Goal: Information Seeking & Learning: Learn about a topic

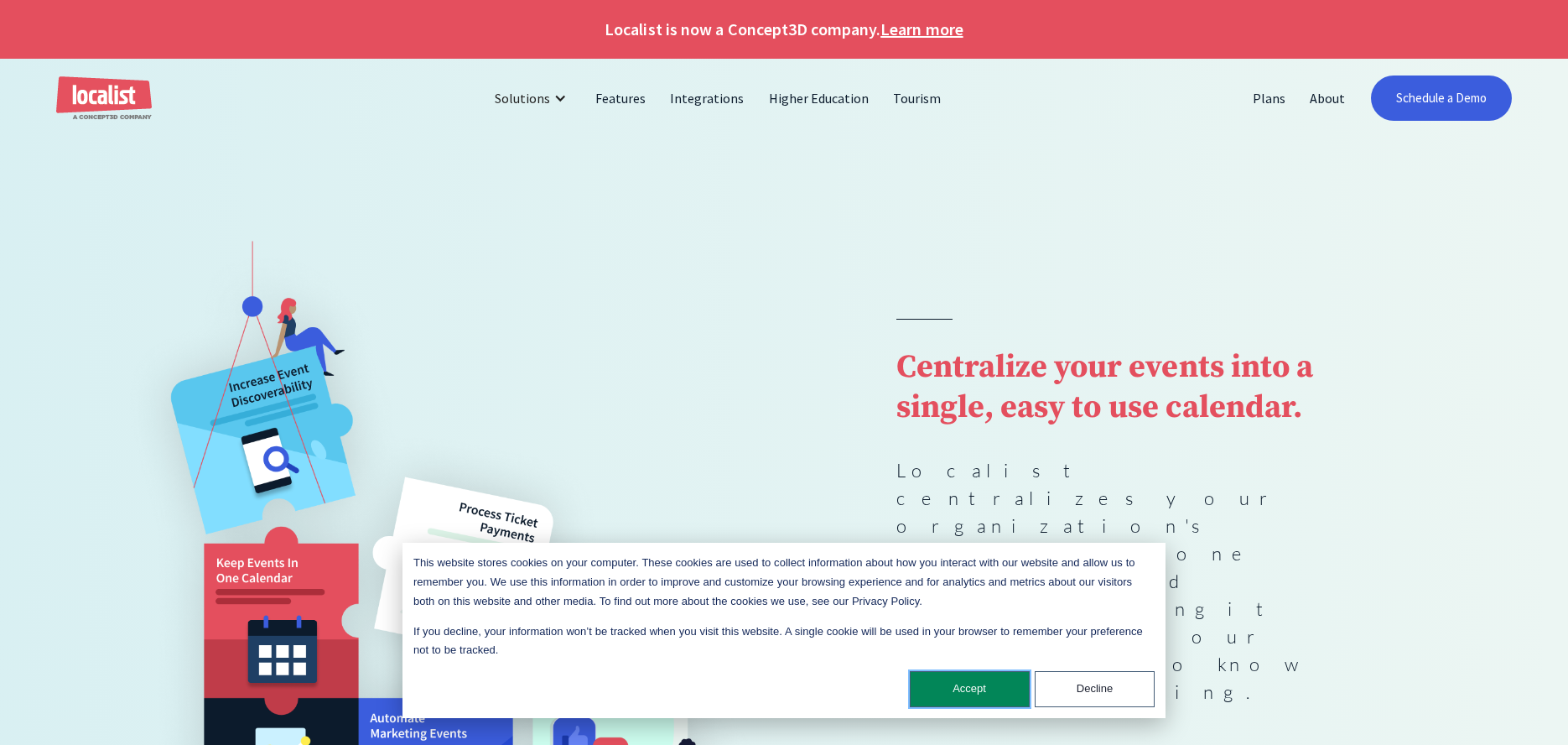
click at [1007, 704] on button "Accept" at bounding box center [969, 688] width 120 height 36
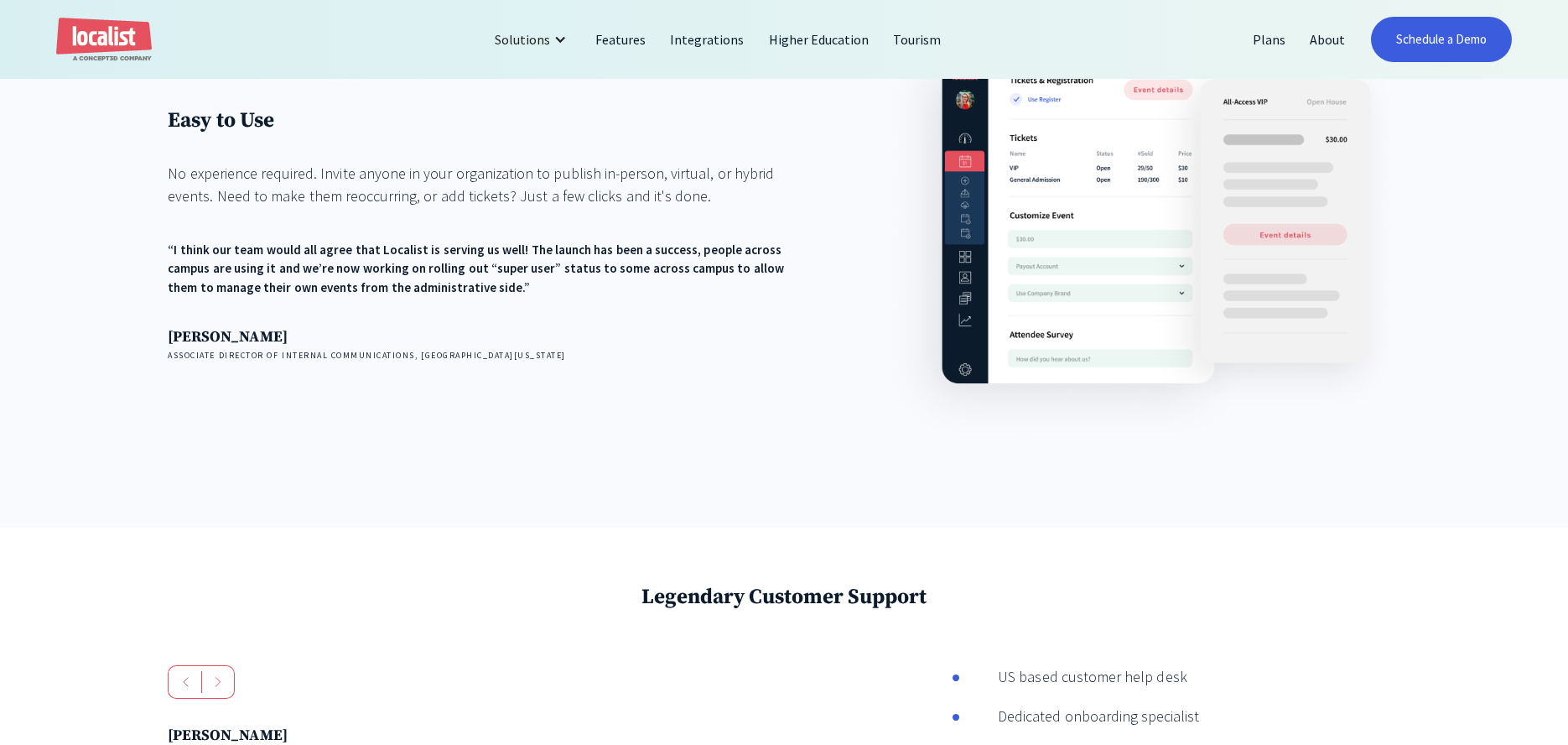
scroll to position [2381, 0]
click at [1263, 41] on link "Plans" at bounding box center [1269, 40] width 57 height 41
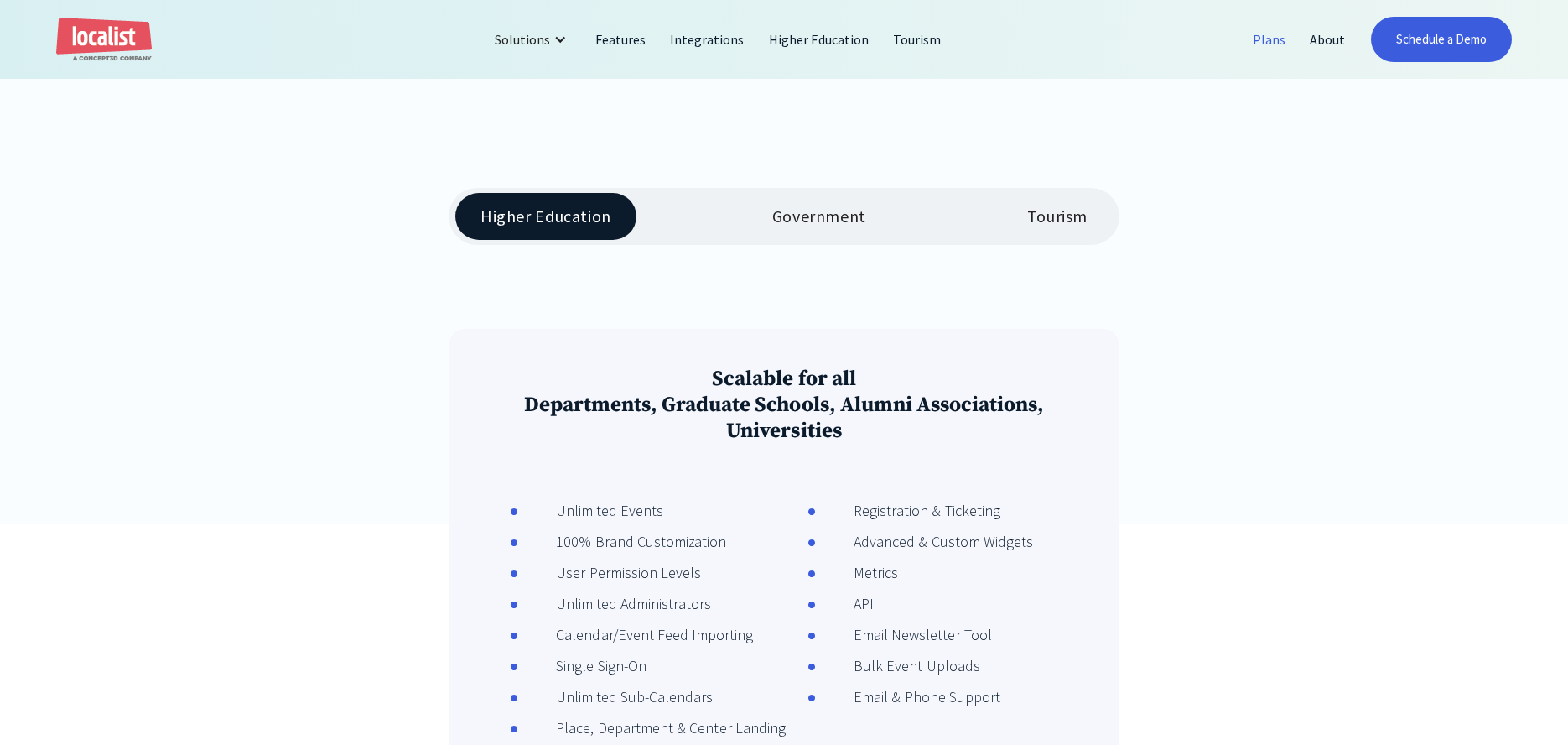
scroll to position [282, 0]
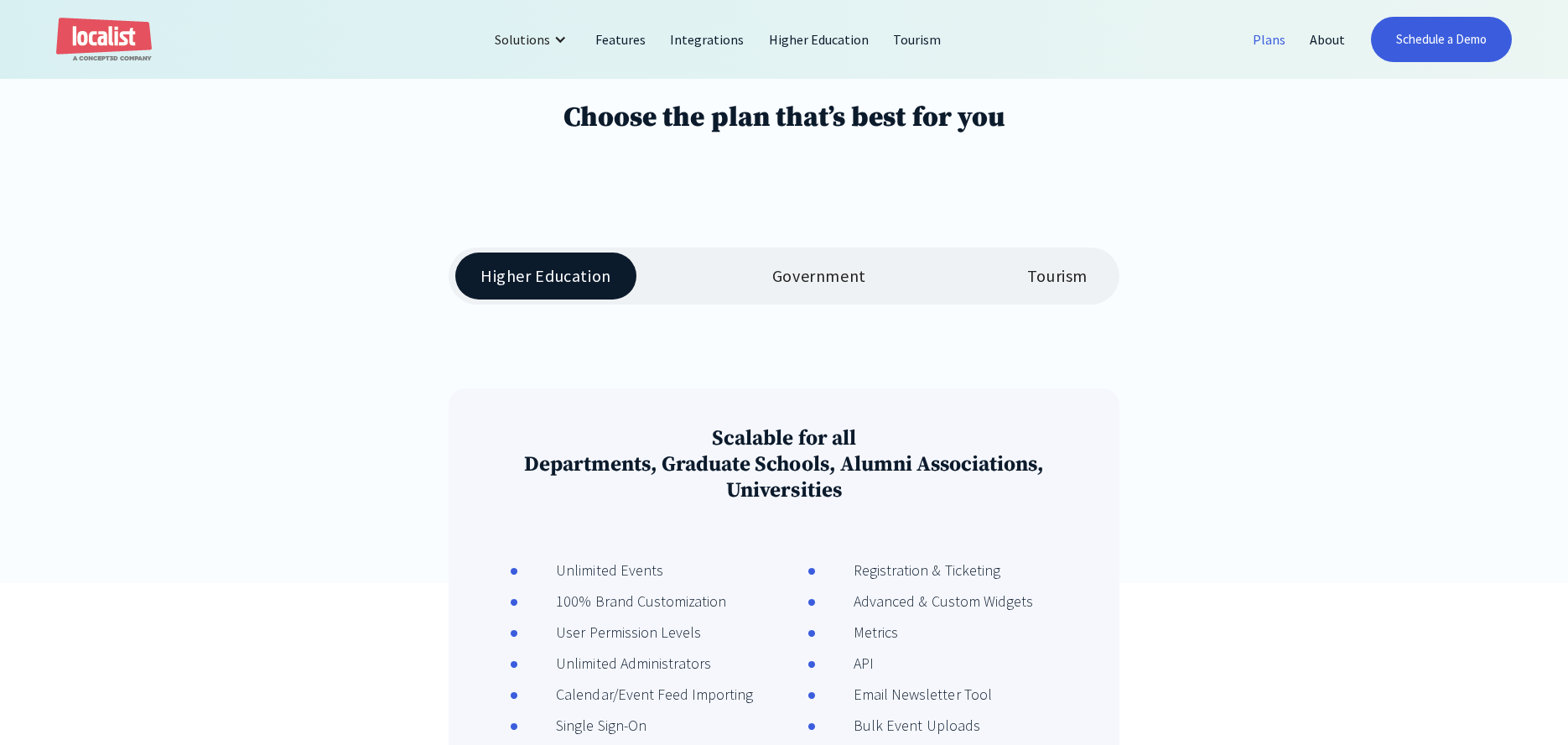
click at [854, 285] on div "Government" at bounding box center [818, 276] width 94 height 20
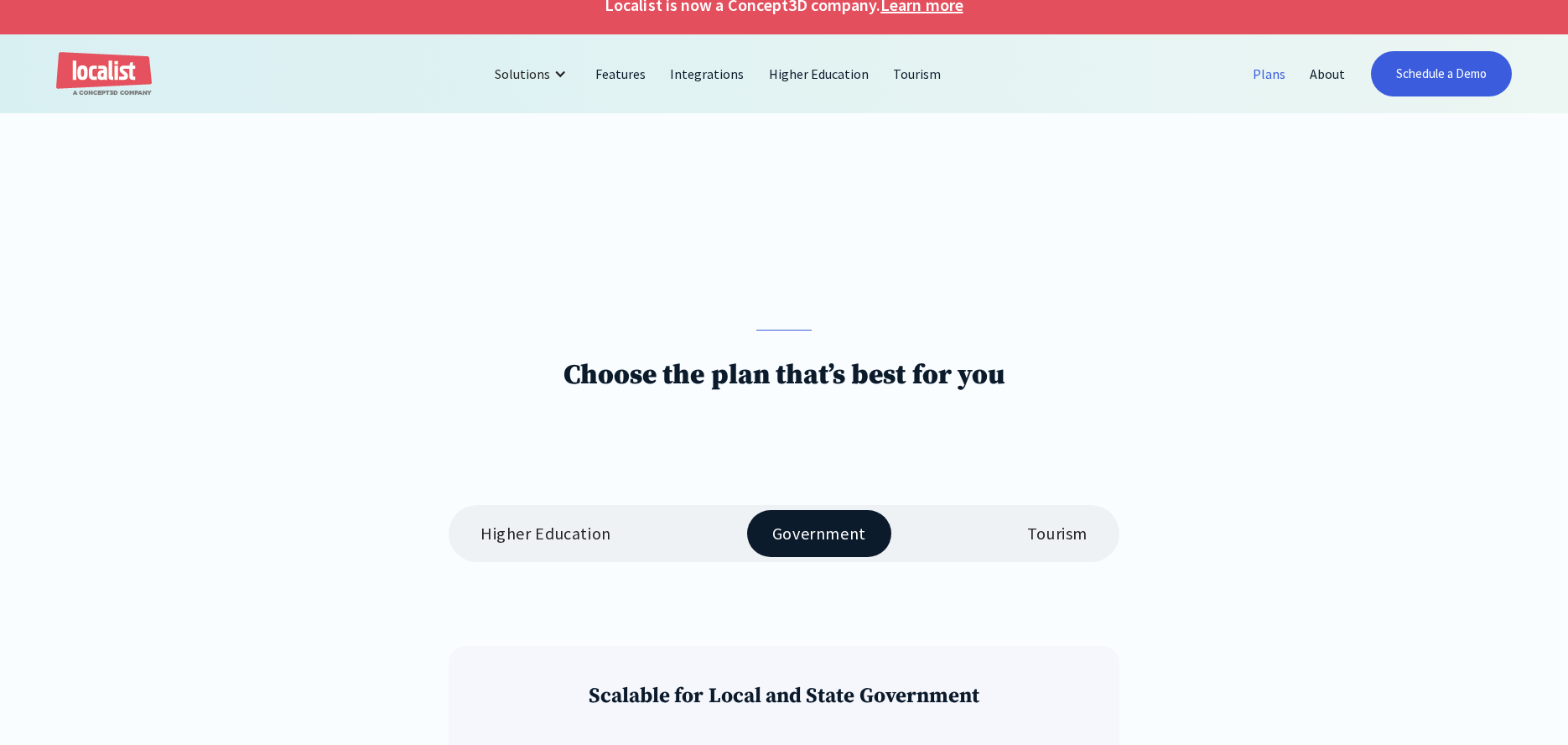
scroll to position [0, 0]
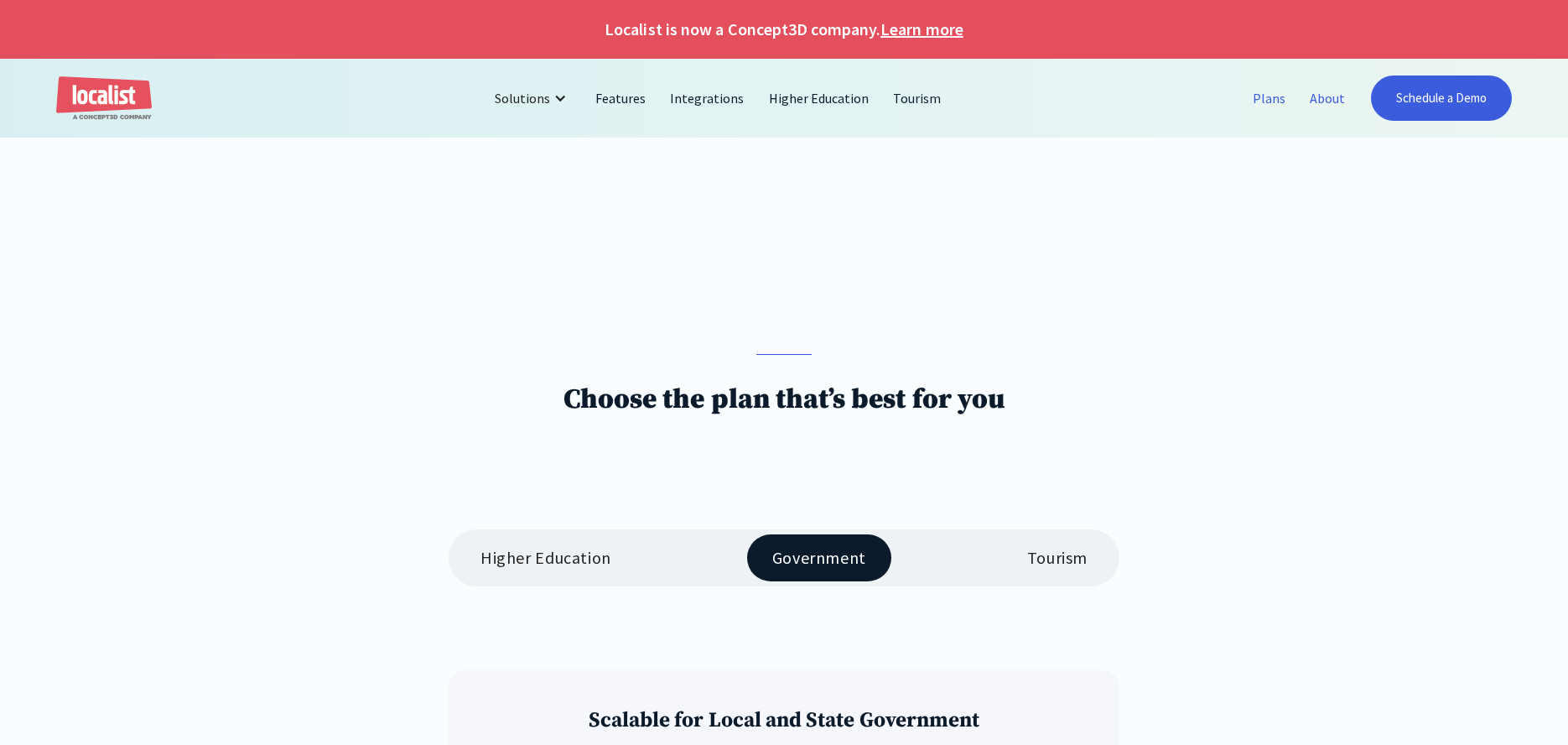
click at [1324, 112] on link "About" at bounding box center [1327, 98] width 59 height 41
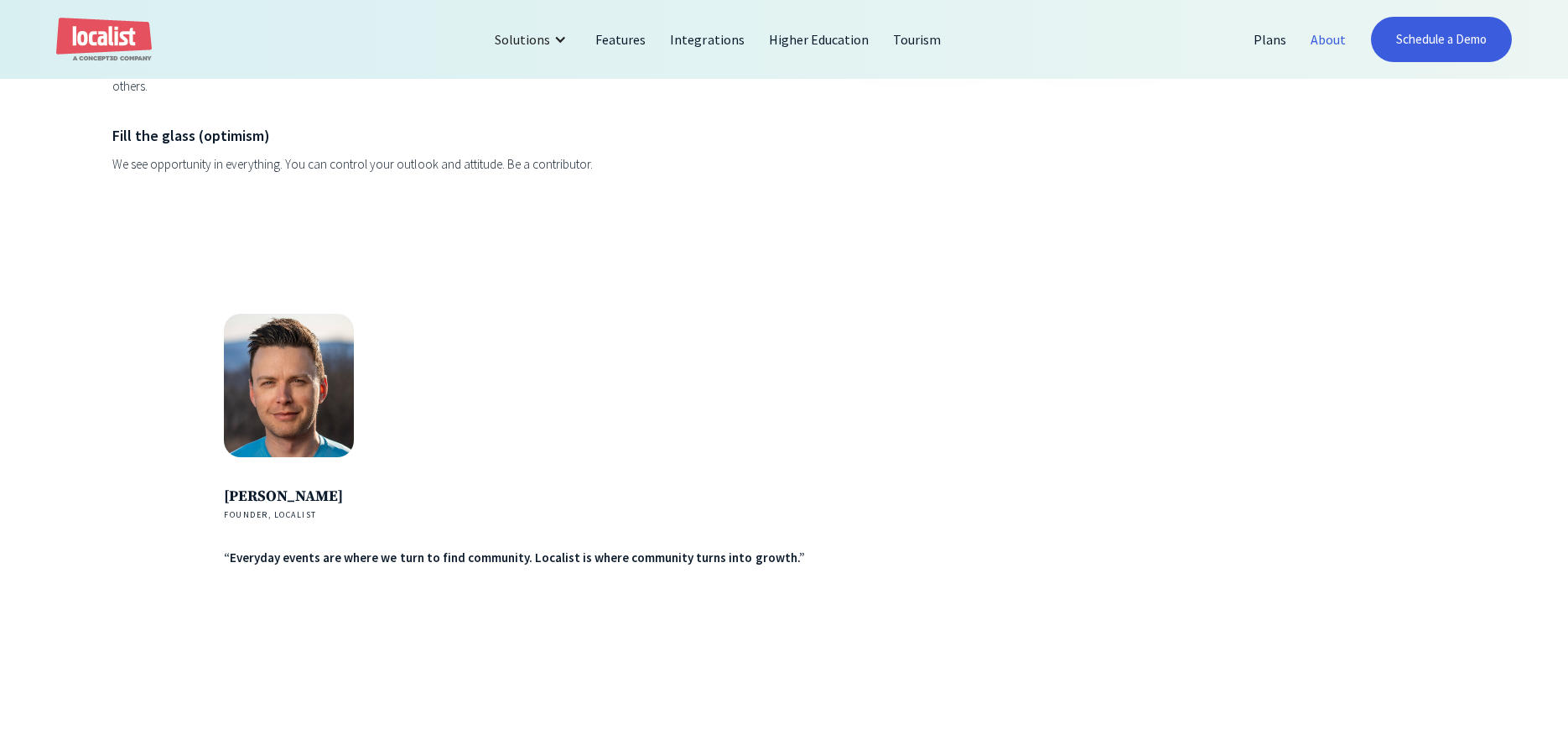
scroll to position [2666, 0]
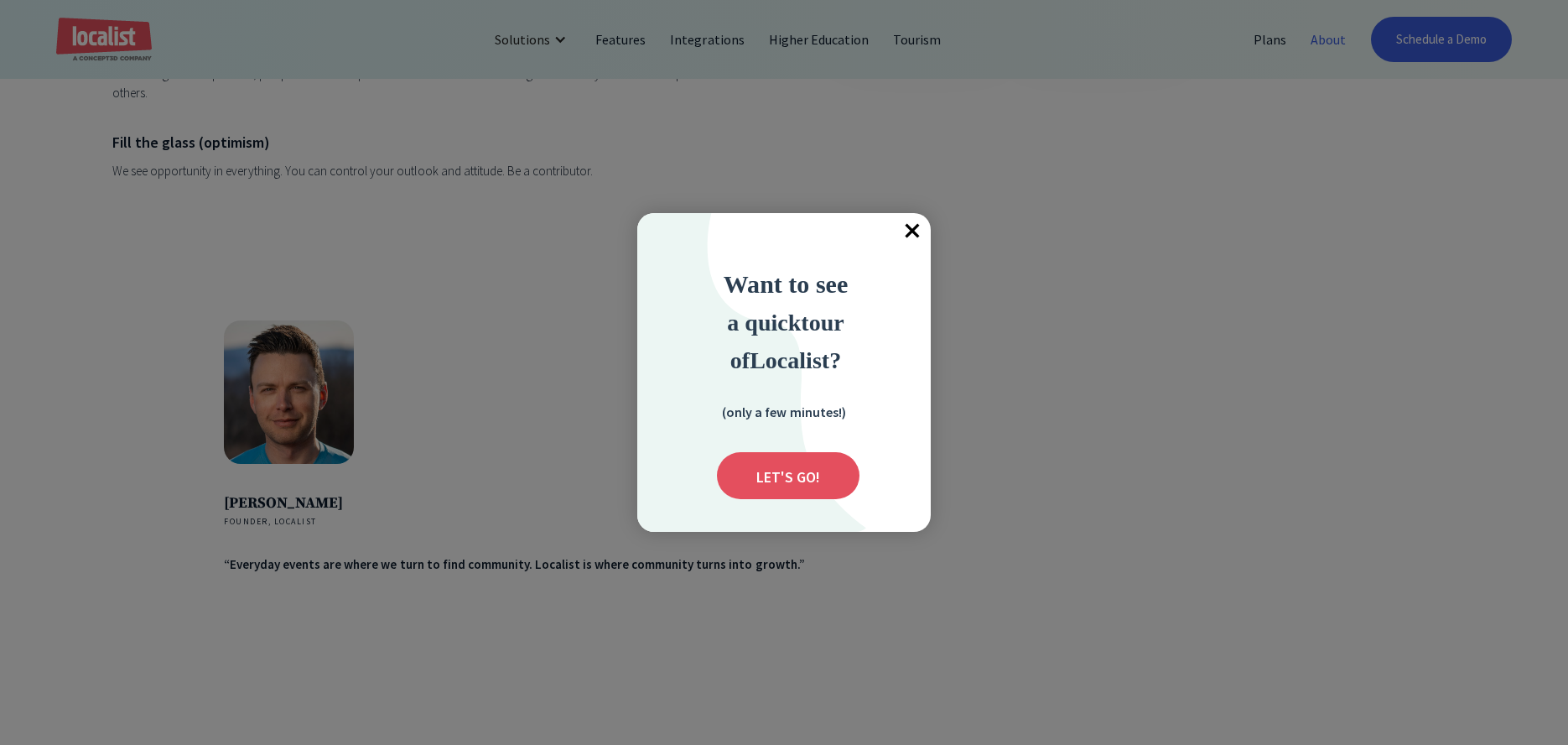
click at [904, 227] on span "×" at bounding box center [912, 231] width 37 height 37
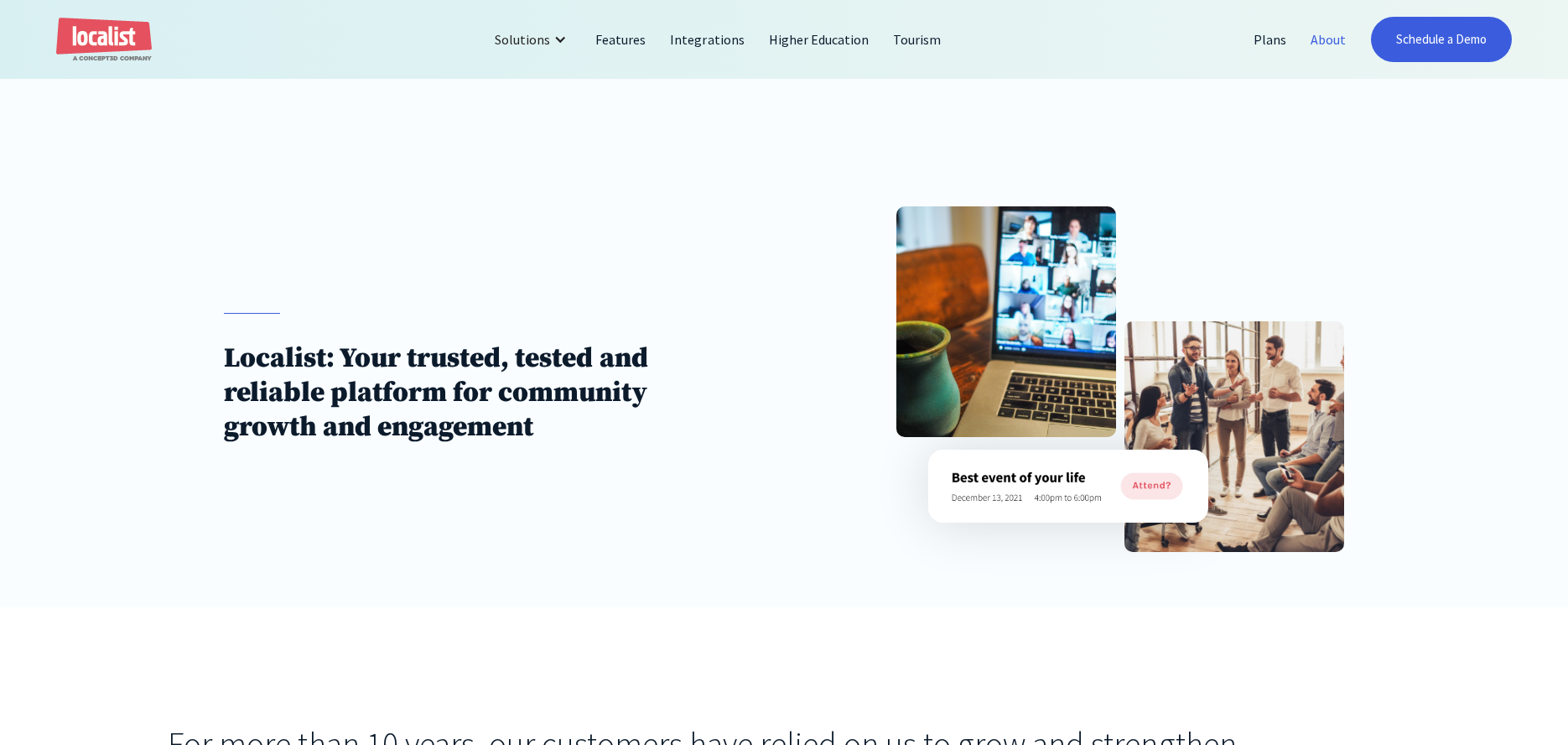
scroll to position [0, 0]
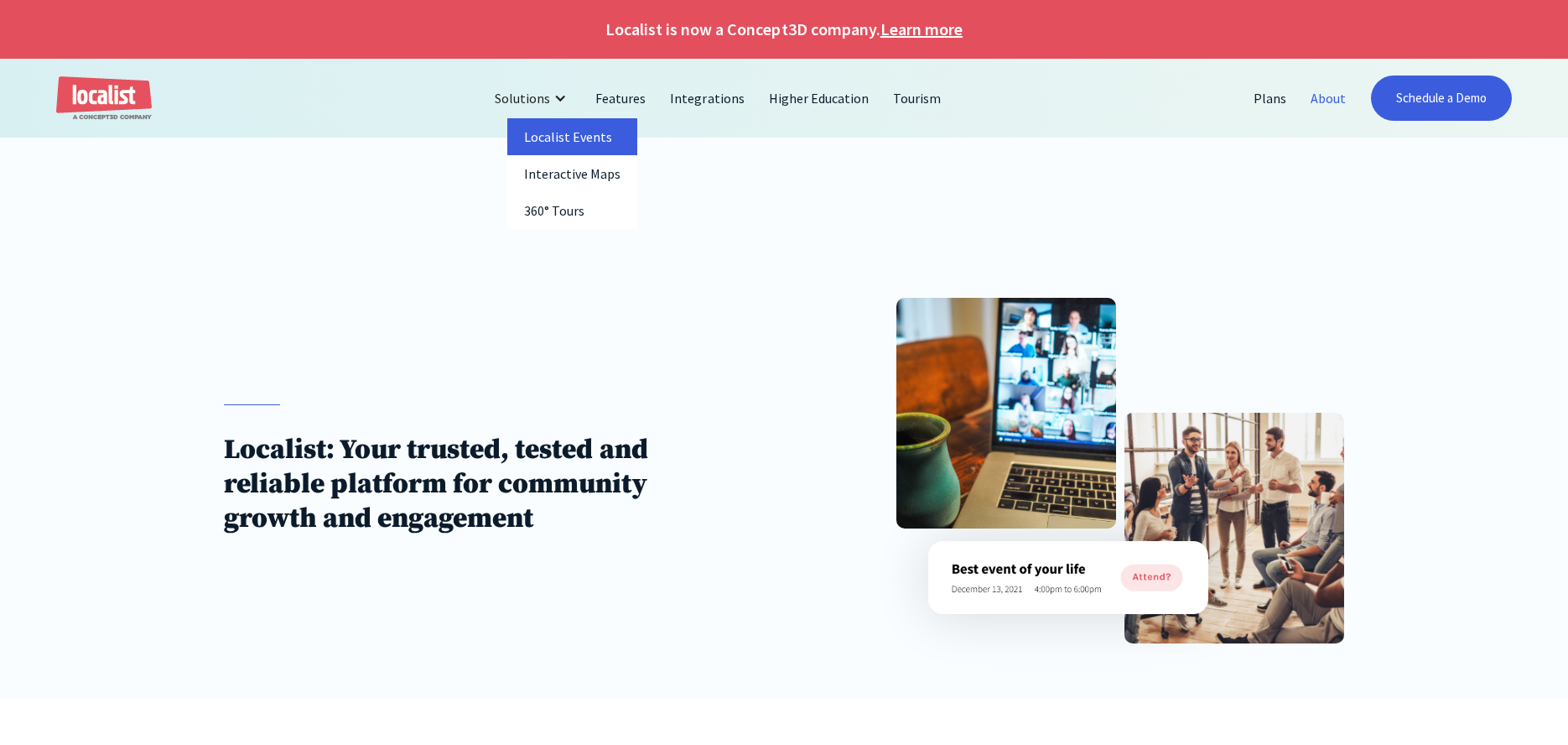
click at [602, 143] on link "Localist Events" at bounding box center [572, 137] width 130 height 37
